Goal: Task Accomplishment & Management: Use online tool/utility

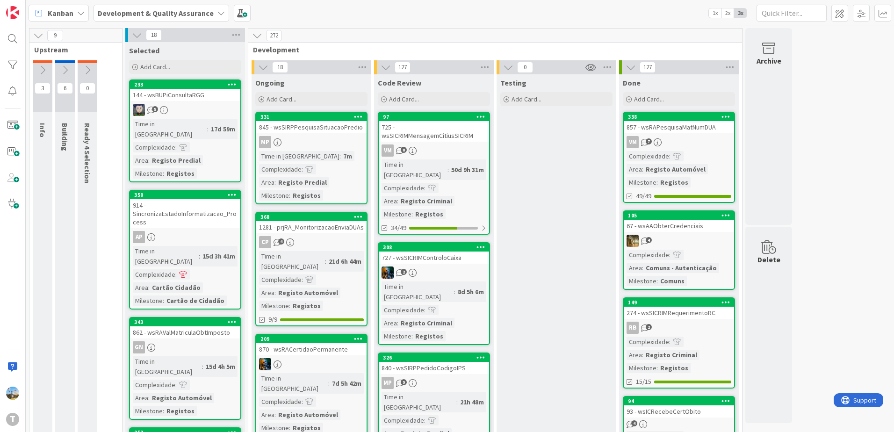
click at [7, 92] on div at bounding box center [12, 91] width 19 height 19
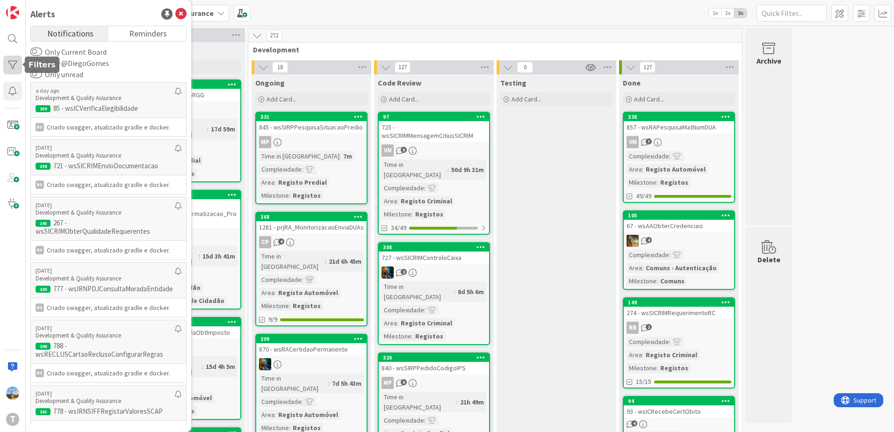
click at [7, 67] on div at bounding box center [12, 65] width 19 height 19
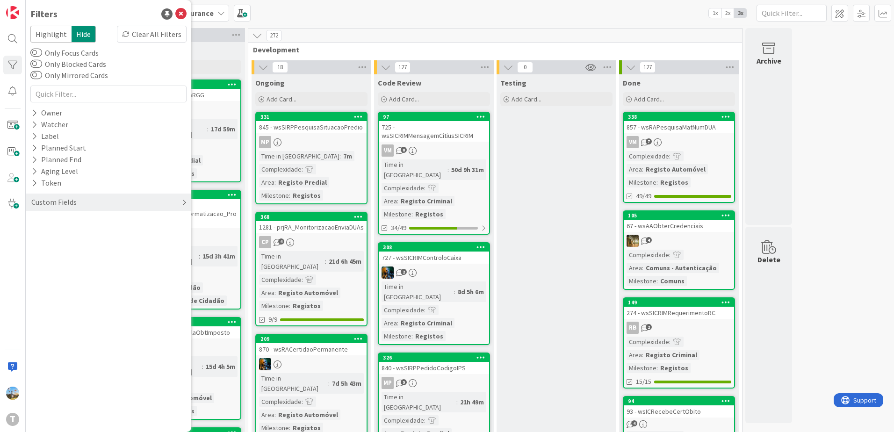
click at [77, 204] on div "Custom Fields" at bounding box center [109, 202] width 166 height 17
click at [75, 221] on div "Priority" at bounding box center [109, 222] width 166 height 12
click at [84, 233] on div "Critical High Medium Low None" at bounding box center [109, 260] width 152 height 61
click at [75, 236] on span "Critical" at bounding box center [61, 236] width 35 height 12
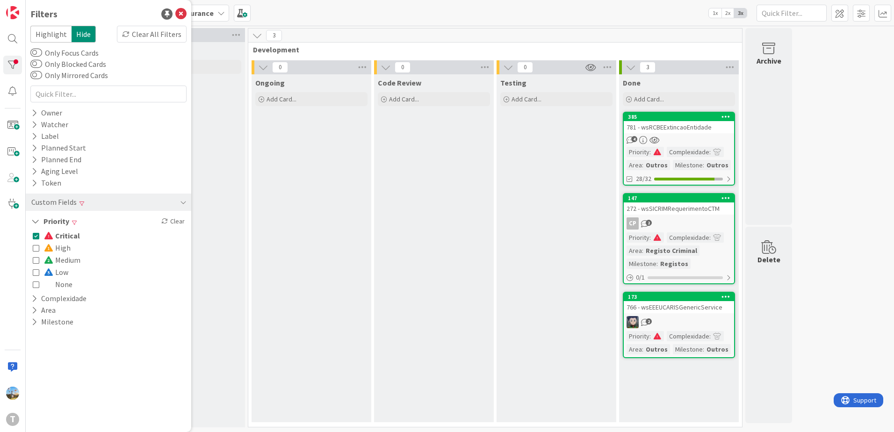
click at [528, 249] on div "Testing Add Card..." at bounding box center [557, 248] width 120 height 348
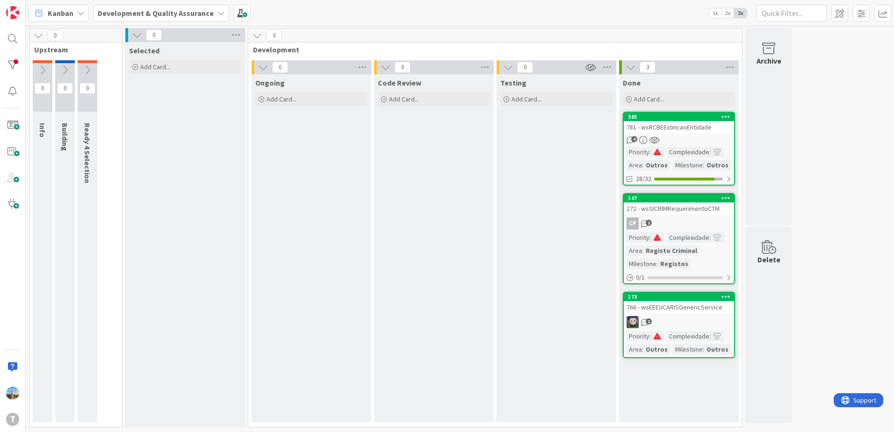
click at [676, 155] on div "Complexidade" at bounding box center [688, 152] width 43 height 10
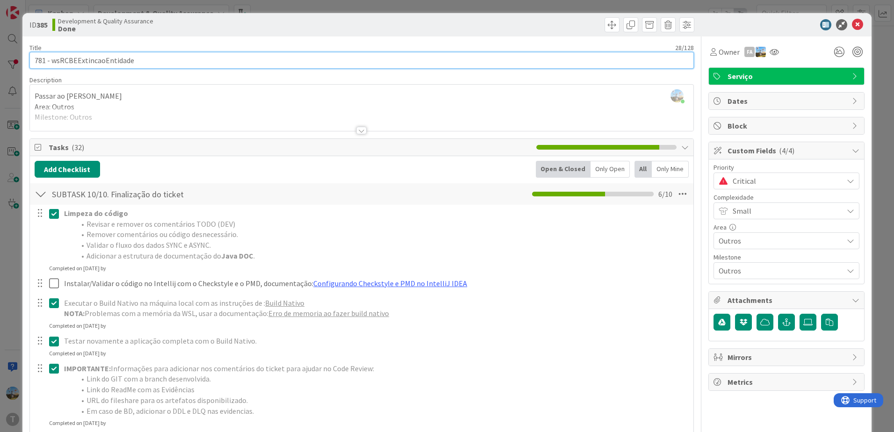
drag, startPoint x: 140, startPoint y: 61, endPoint x: 51, endPoint y: 61, distance: 89.4
click at [51, 61] on input "781 - wsRCBEExtincaoEntidade" at bounding box center [361, 60] width 665 height 17
